Goal: Information Seeking & Learning: Learn about a topic

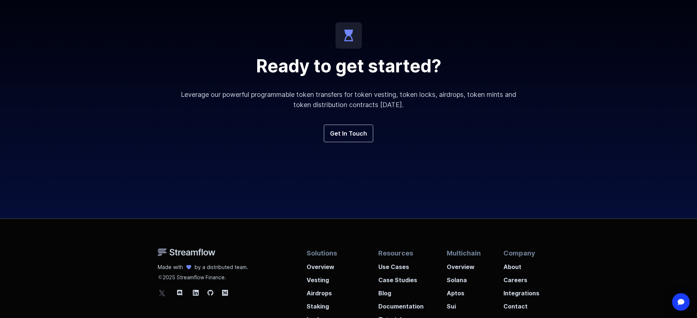
scroll to position [2619, 0]
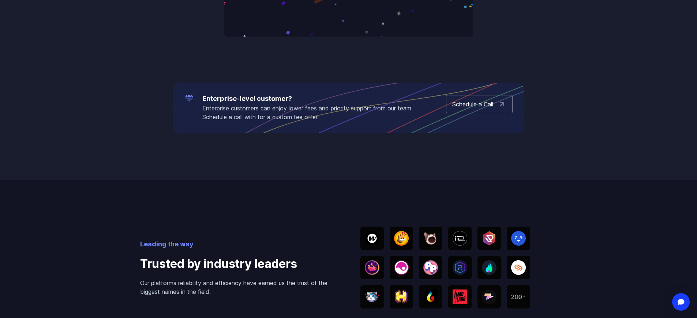
scroll to position [1140, 0]
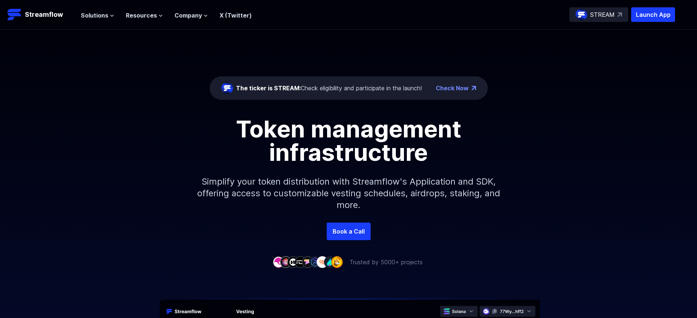
scroll to position [2619, 0]
